Goal: Task Accomplishment & Management: Use online tool/utility

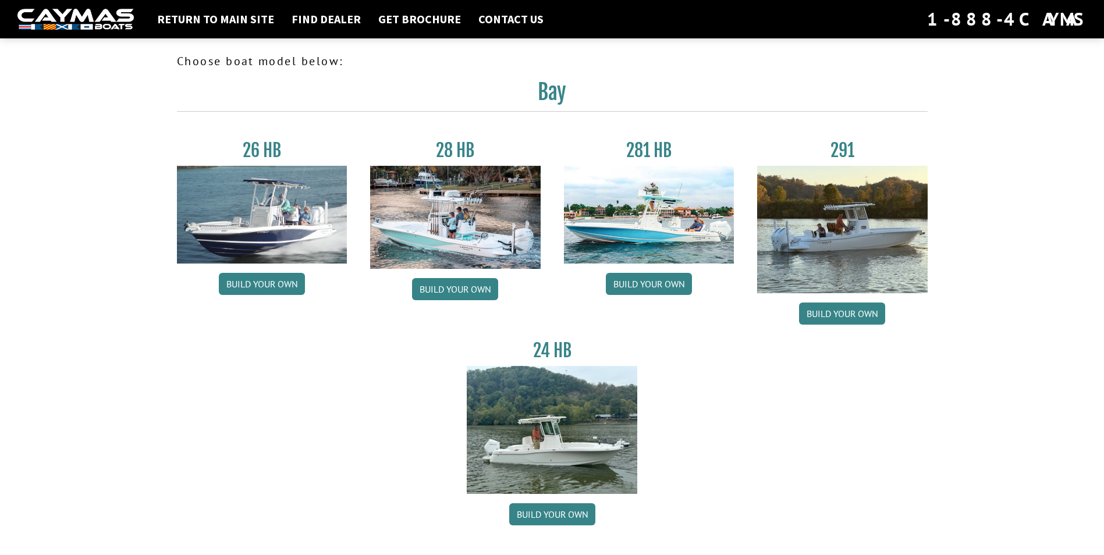
click at [558, 431] on img at bounding box center [552, 429] width 170 height 127
click at [553, 518] on link "Build your own" at bounding box center [552, 514] width 86 height 22
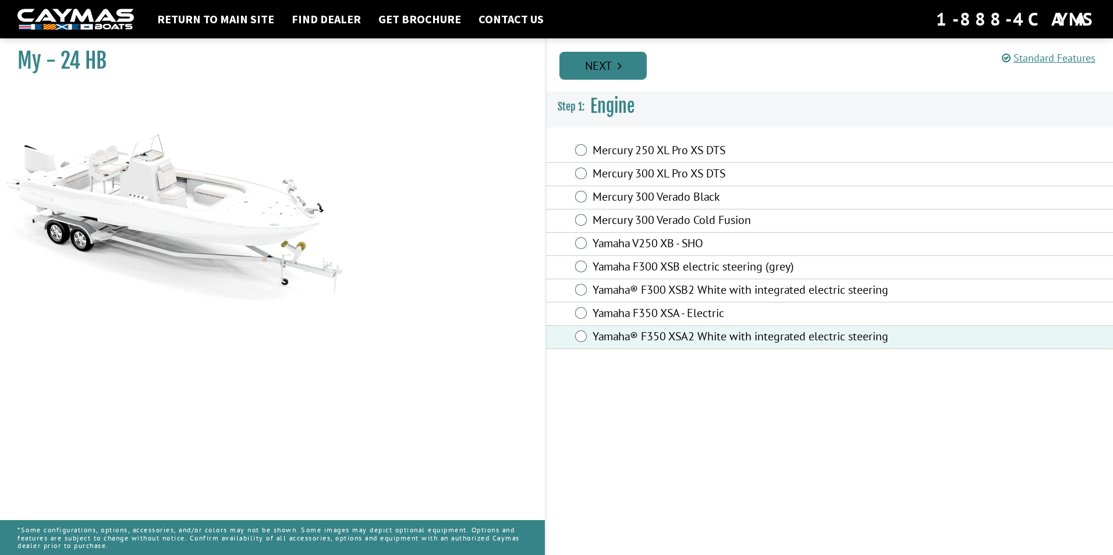
click at [610, 66] on link "Next" at bounding box center [602, 66] width 87 height 28
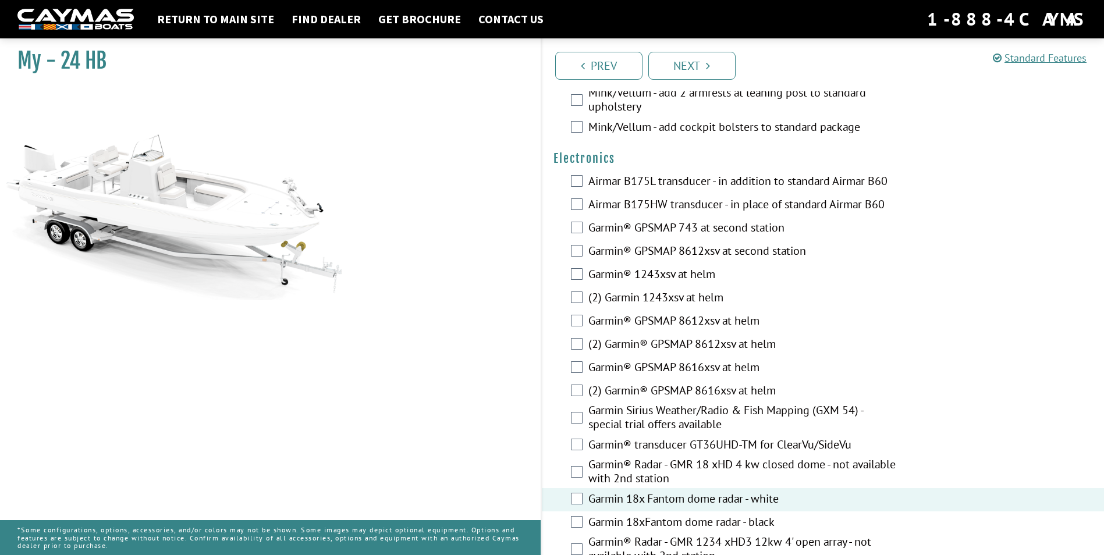
scroll to position [2247, 0]
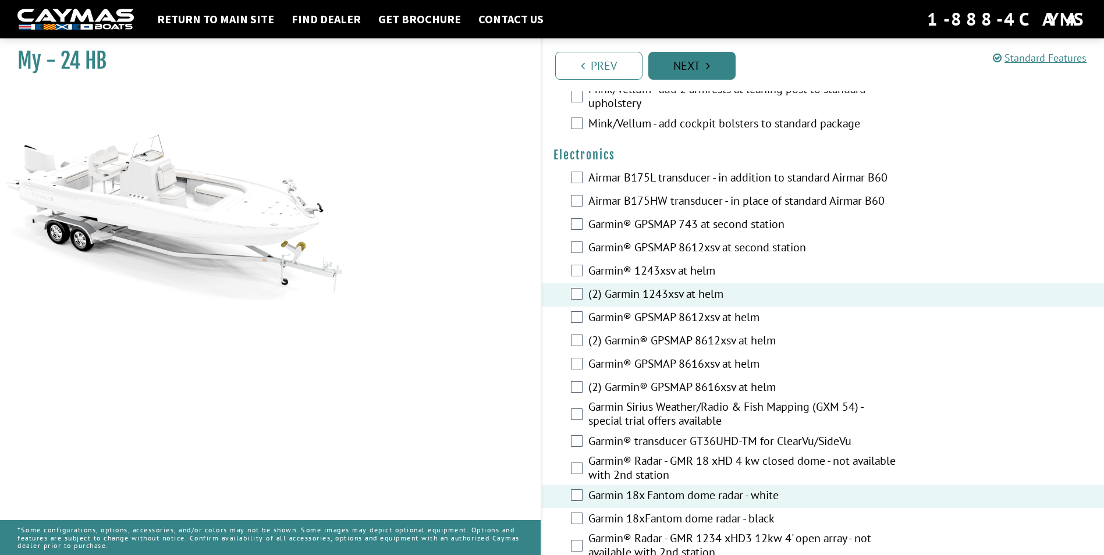
click at [706, 67] on icon "Pagination" at bounding box center [708, 66] width 4 height 12
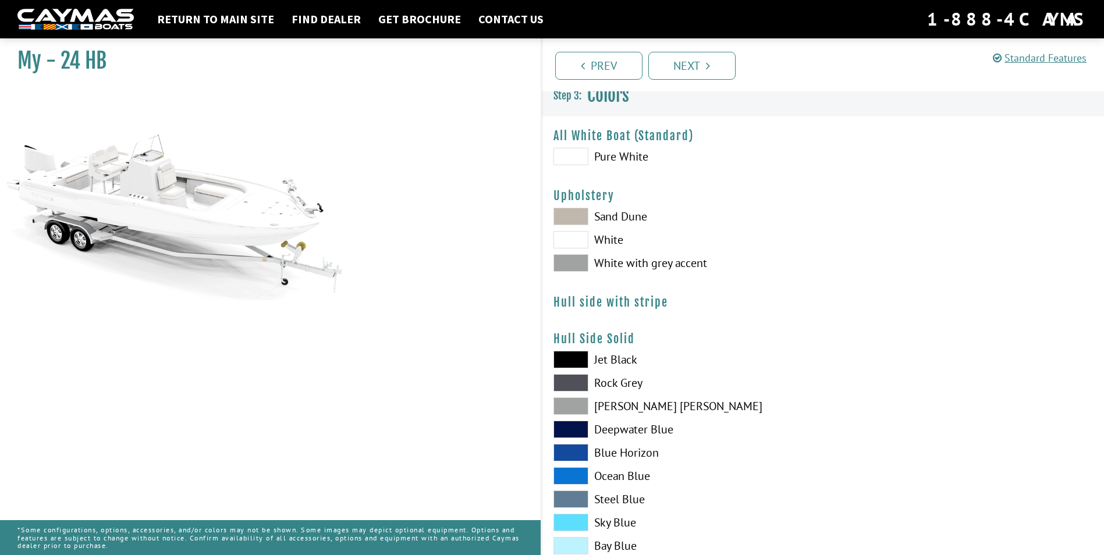
scroll to position [0, 0]
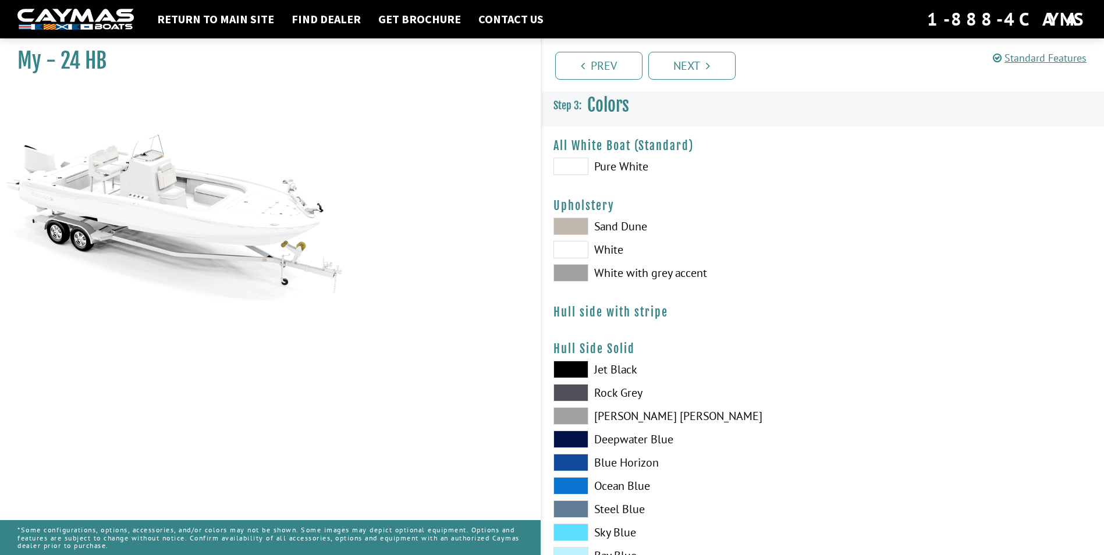
click at [569, 164] on span at bounding box center [570, 166] width 35 height 17
click at [578, 250] on span at bounding box center [570, 249] width 35 height 17
click at [570, 366] on span at bounding box center [570, 369] width 35 height 17
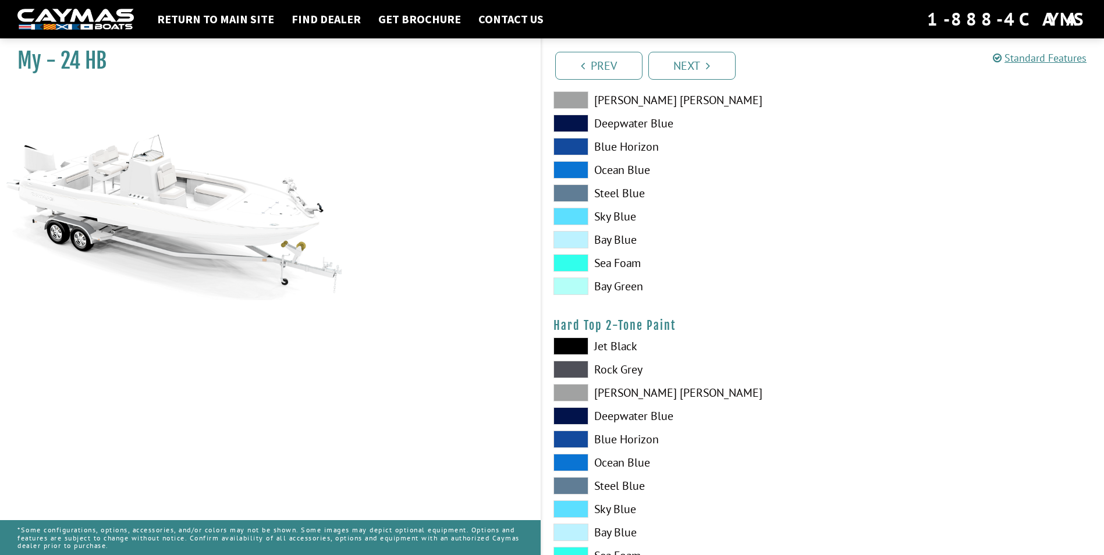
scroll to position [712, 0]
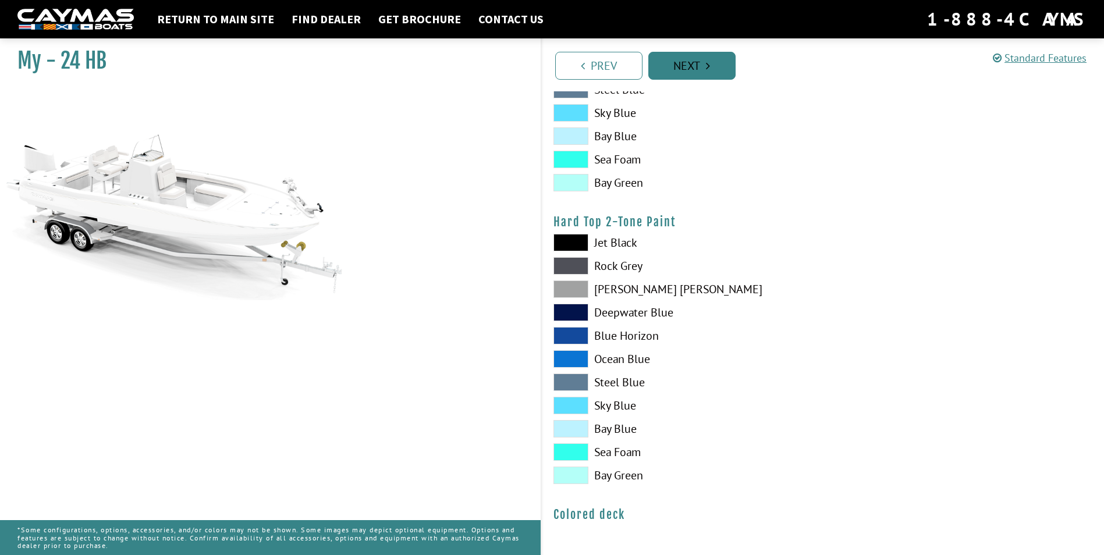
click at [706, 67] on icon "Pagination" at bounding box center [708, 66] width 4 height 12
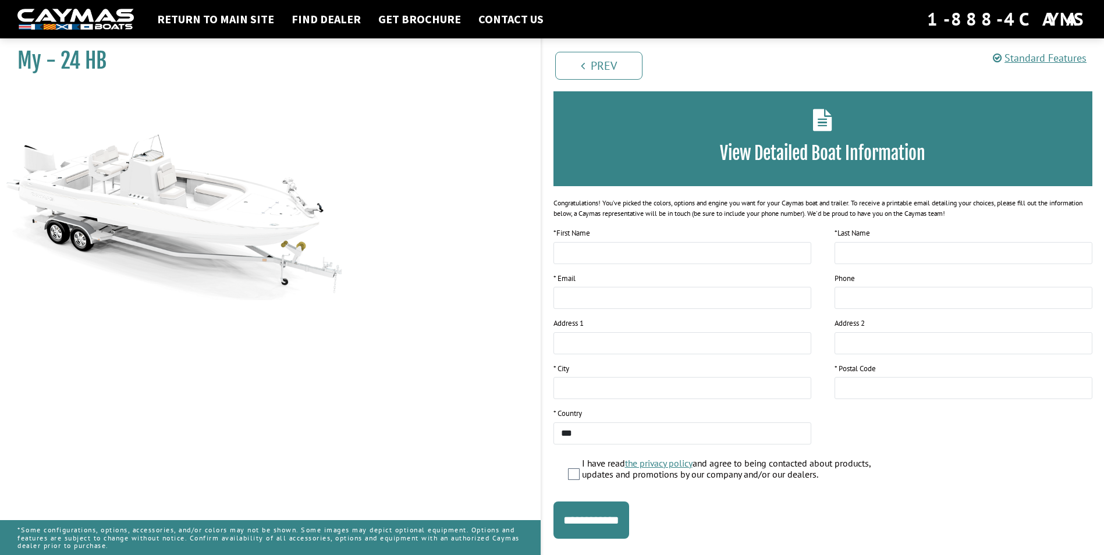
scroll to position [70, 0]
